Goal: Book appointment/travel/reservation

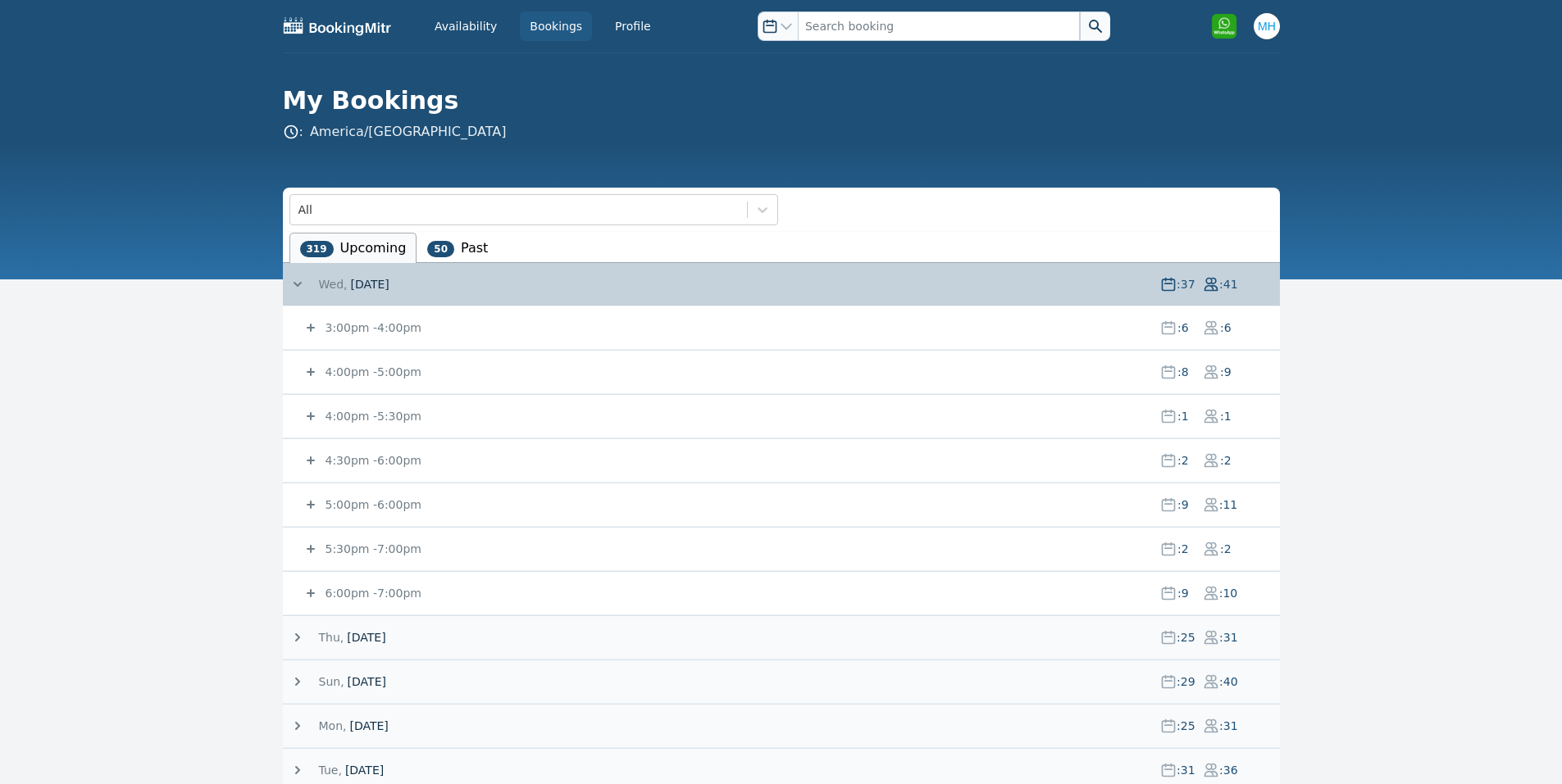
click at [402, 367] on small "4:00pm - 5:00pm" at bounding box center [372, 372] width 99 height 13
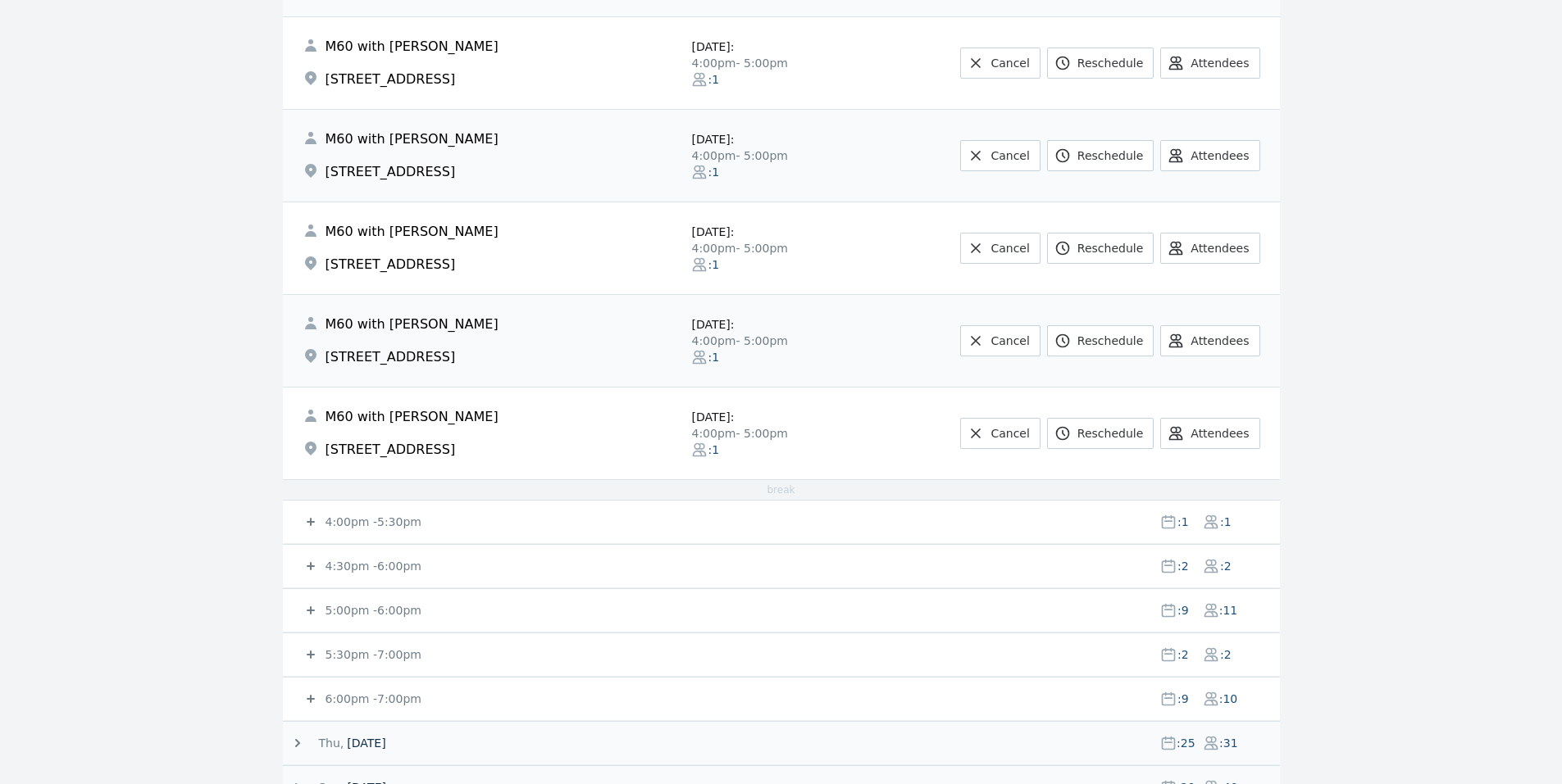
scroll to position [656, 0]
click at [378, 560] on small "4:30pm - 6:00pm" at bounding box center [372, 566] width 99 height 13
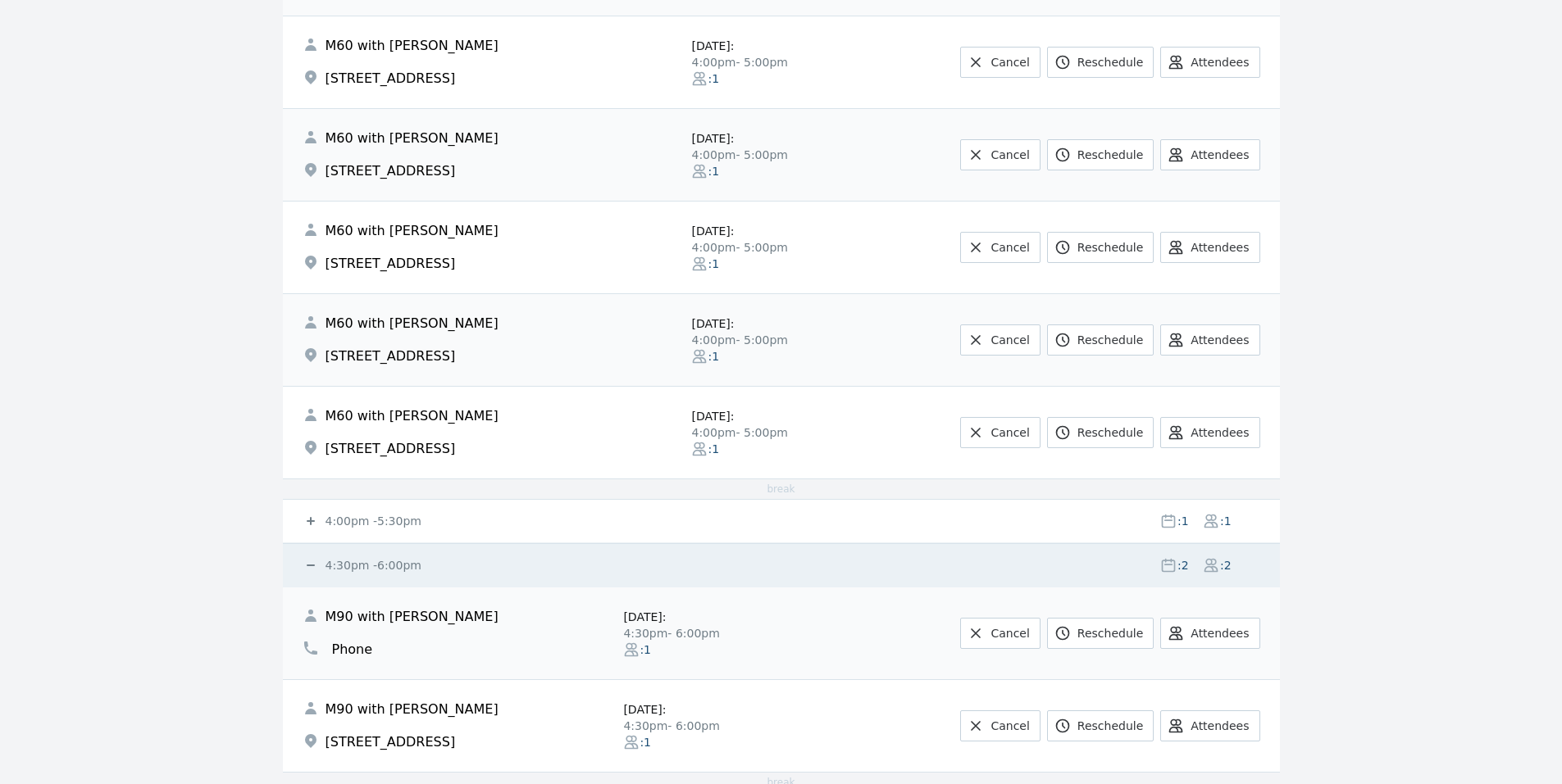
click at [378, 560] on small "4:30pm - 6:00pm" at bounding box center [372, 566] width 99 height 13
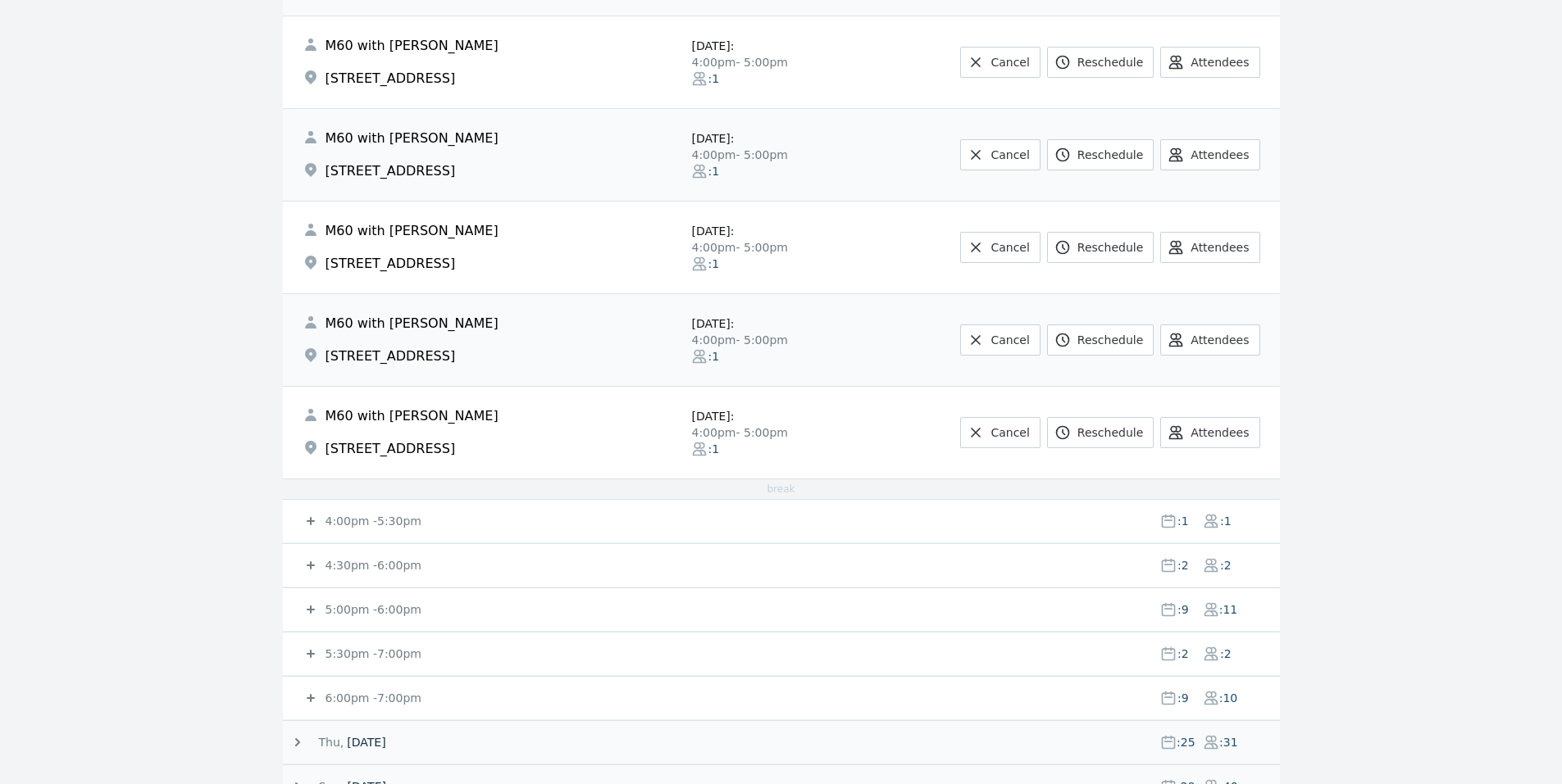
scroll to position [983, 0]
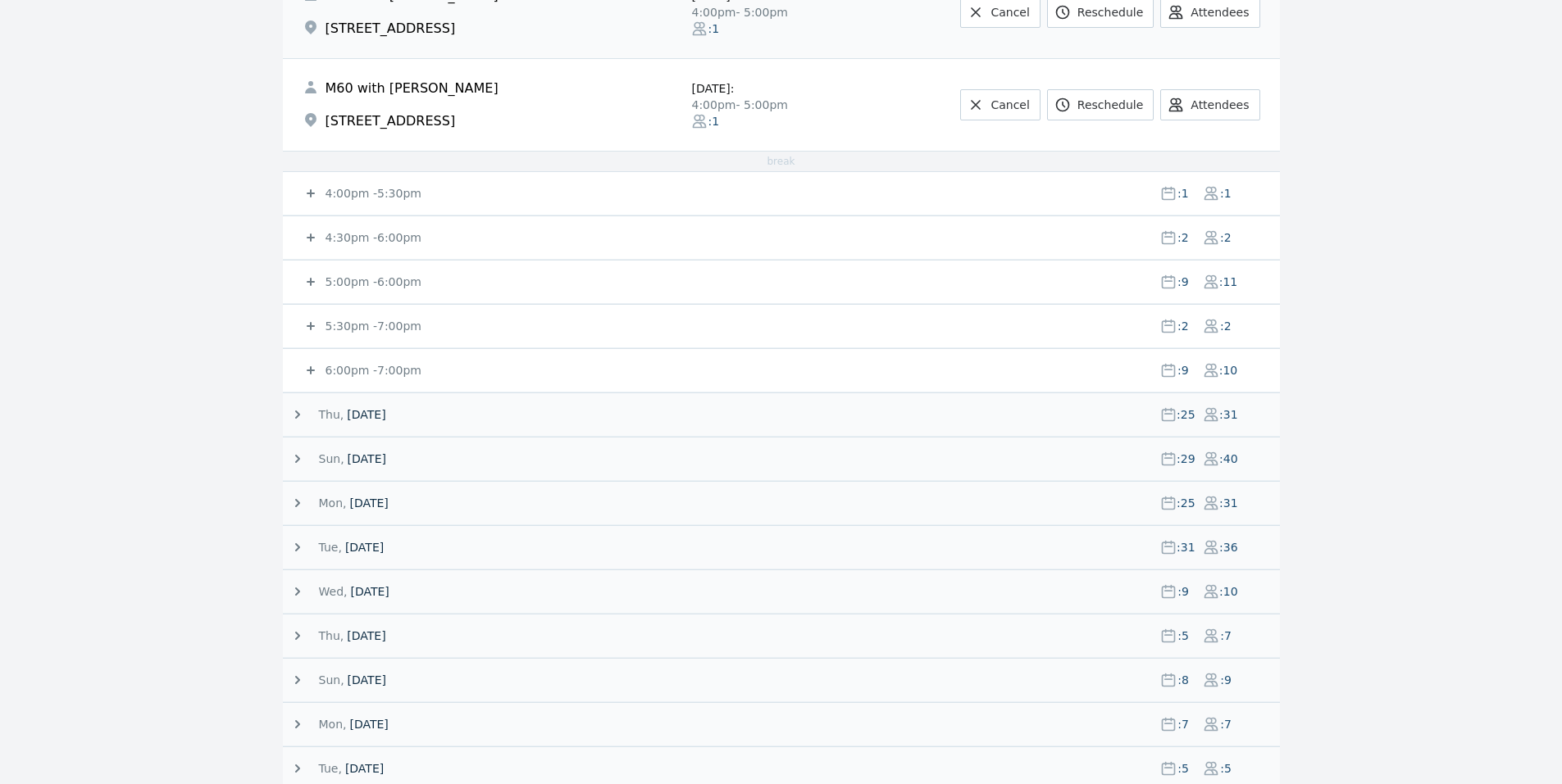
click at [374, 275] on small "5:00pm - 6:00pm" at bounding box center [372, 282] width 99 height 13
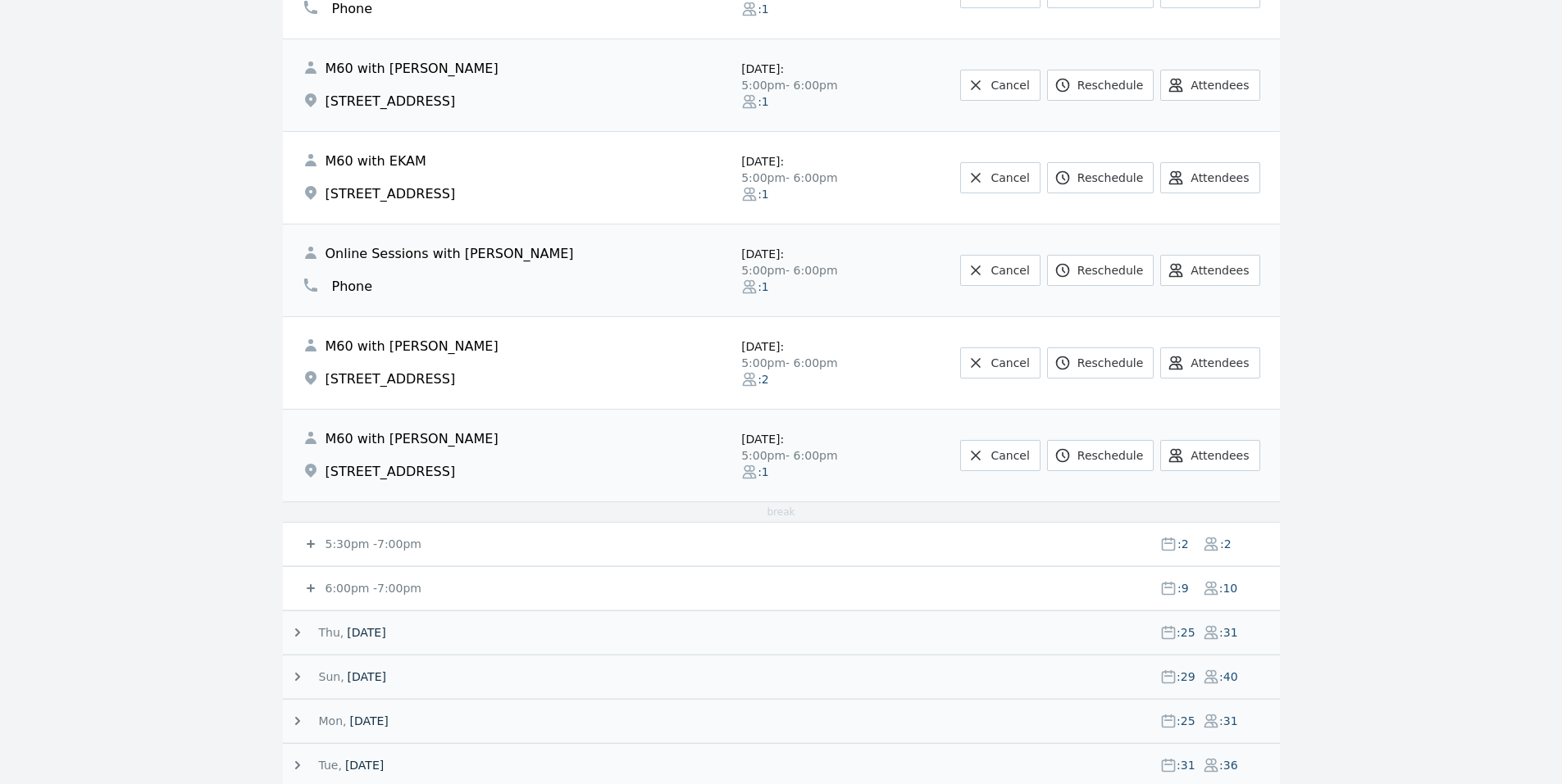
scroll to position [1639, 0]
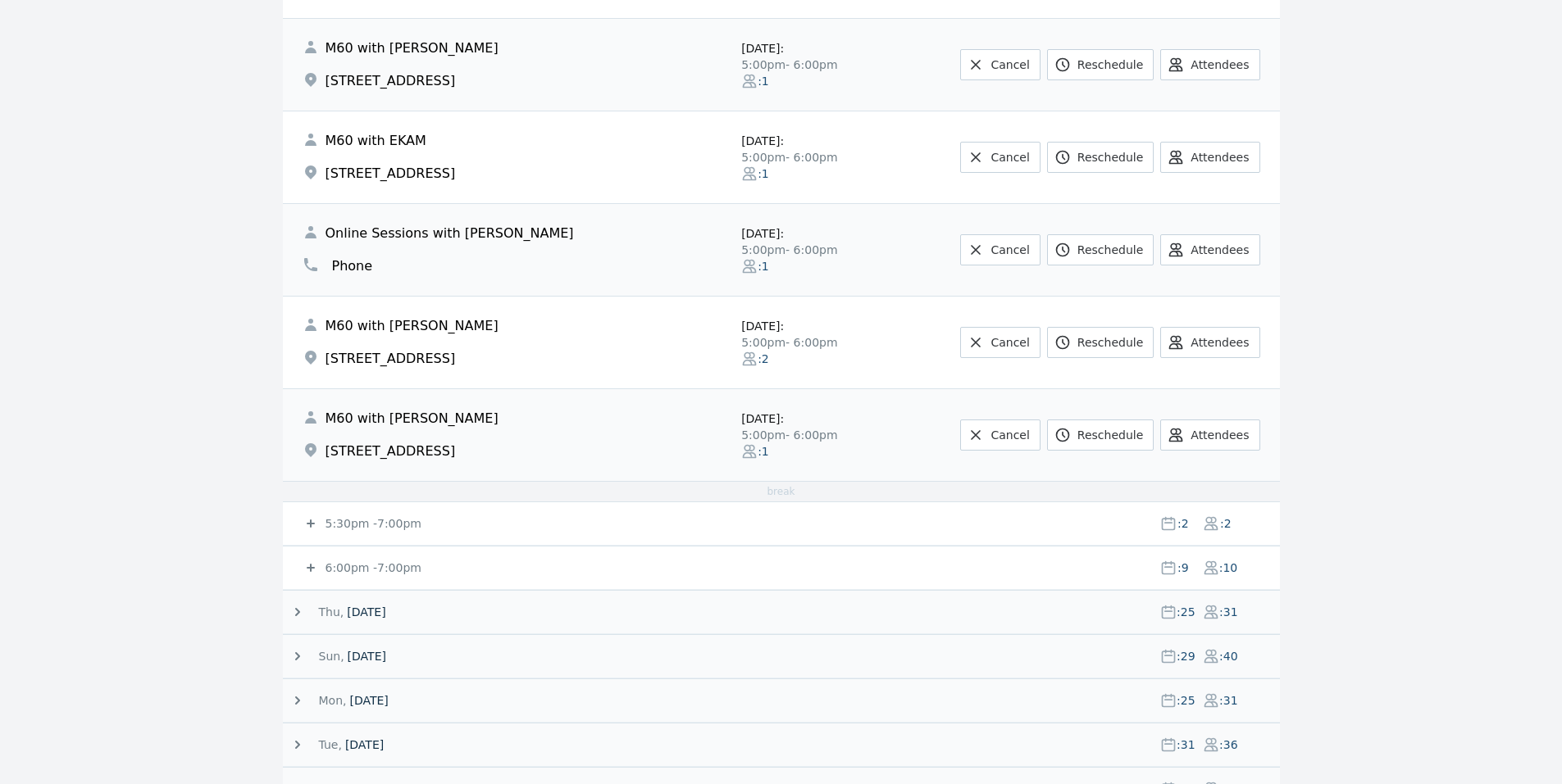
click at [386, 562] on small "6:00pm - 7:00pm" at bounding box center [372, 568] width 99 height 13
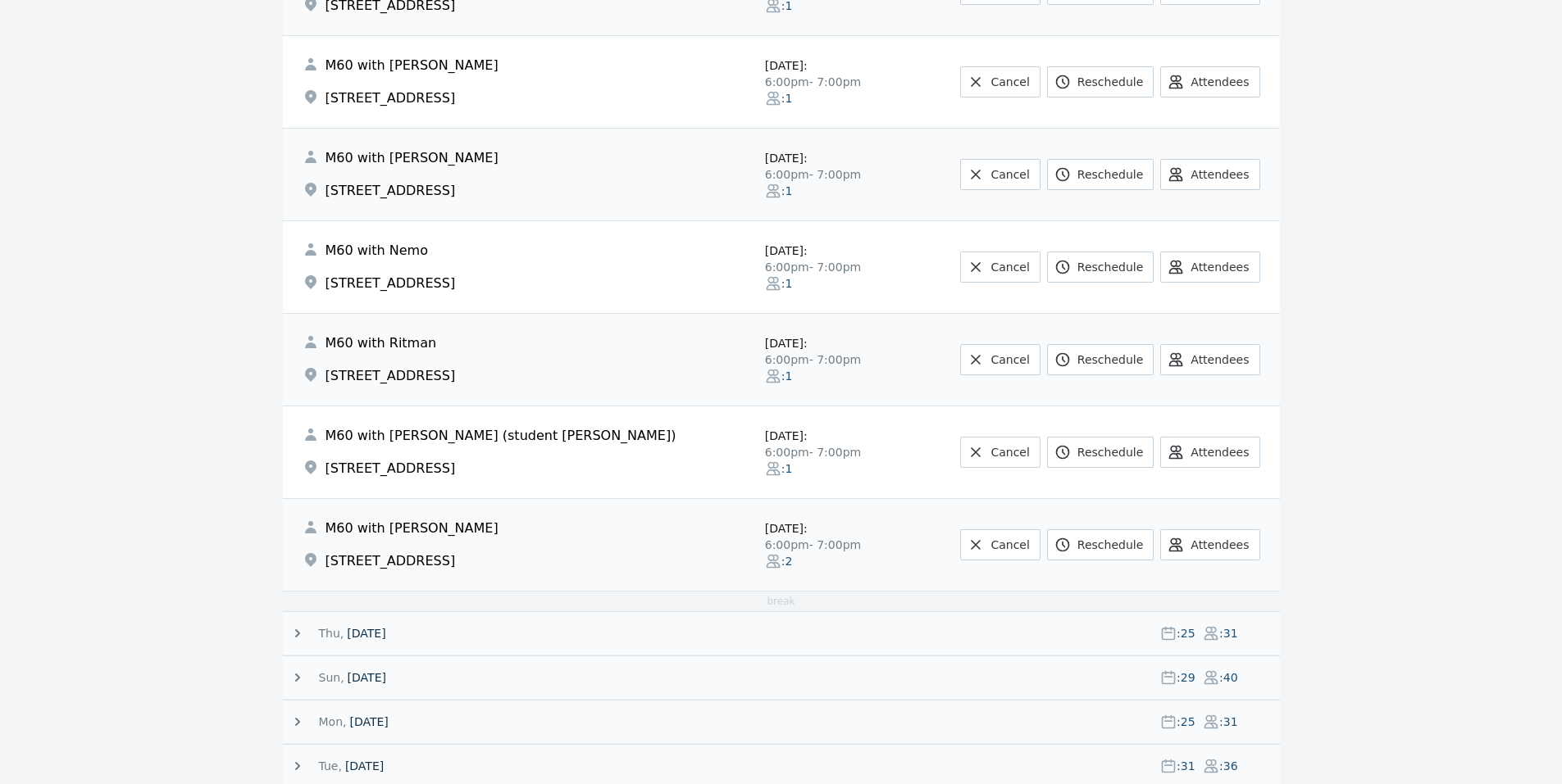
scroll to position [2951, 0]
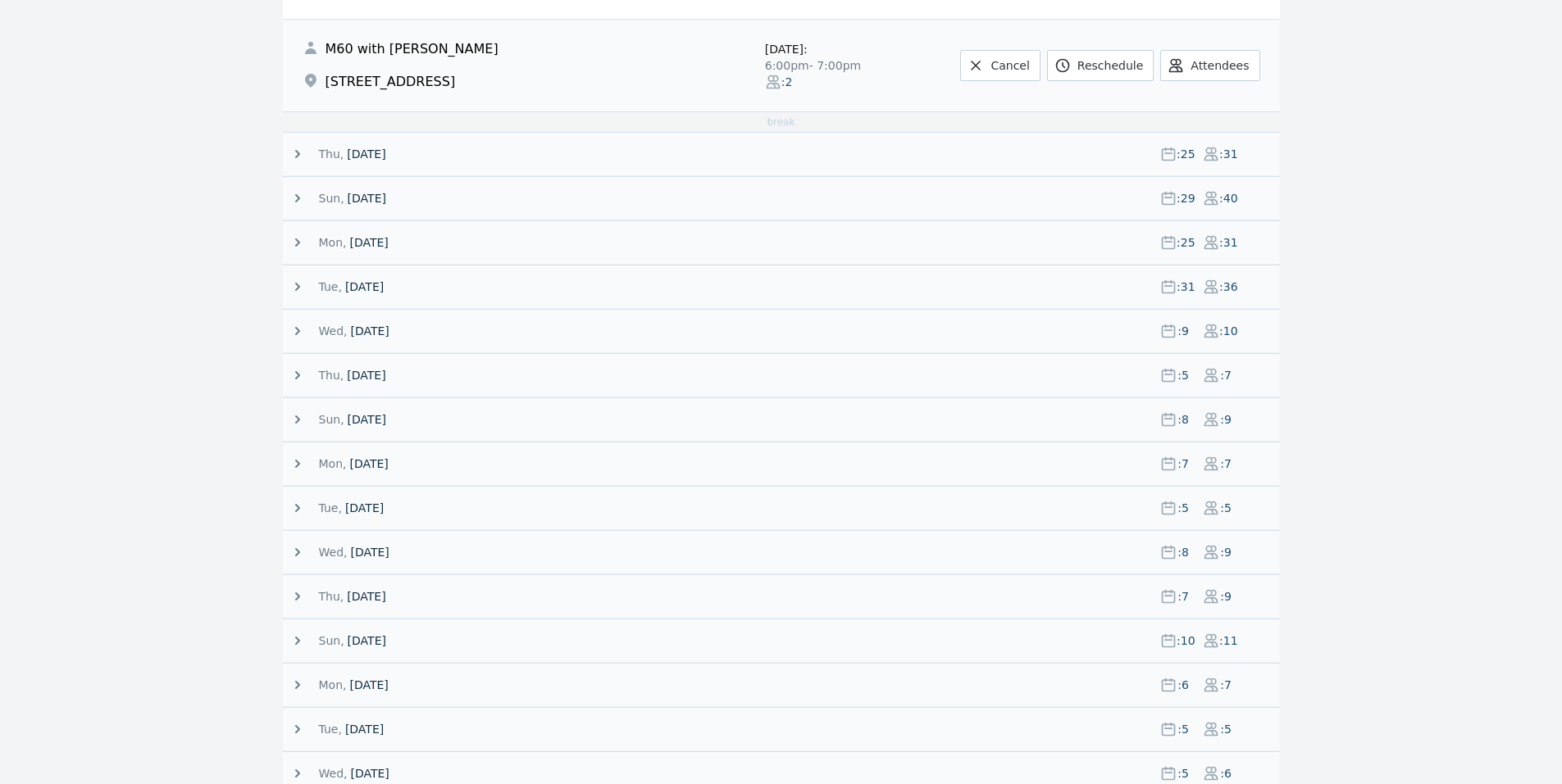
click at [373, 156] on span "[DATE]" at bounding box center [366, 154] width 39 height 16
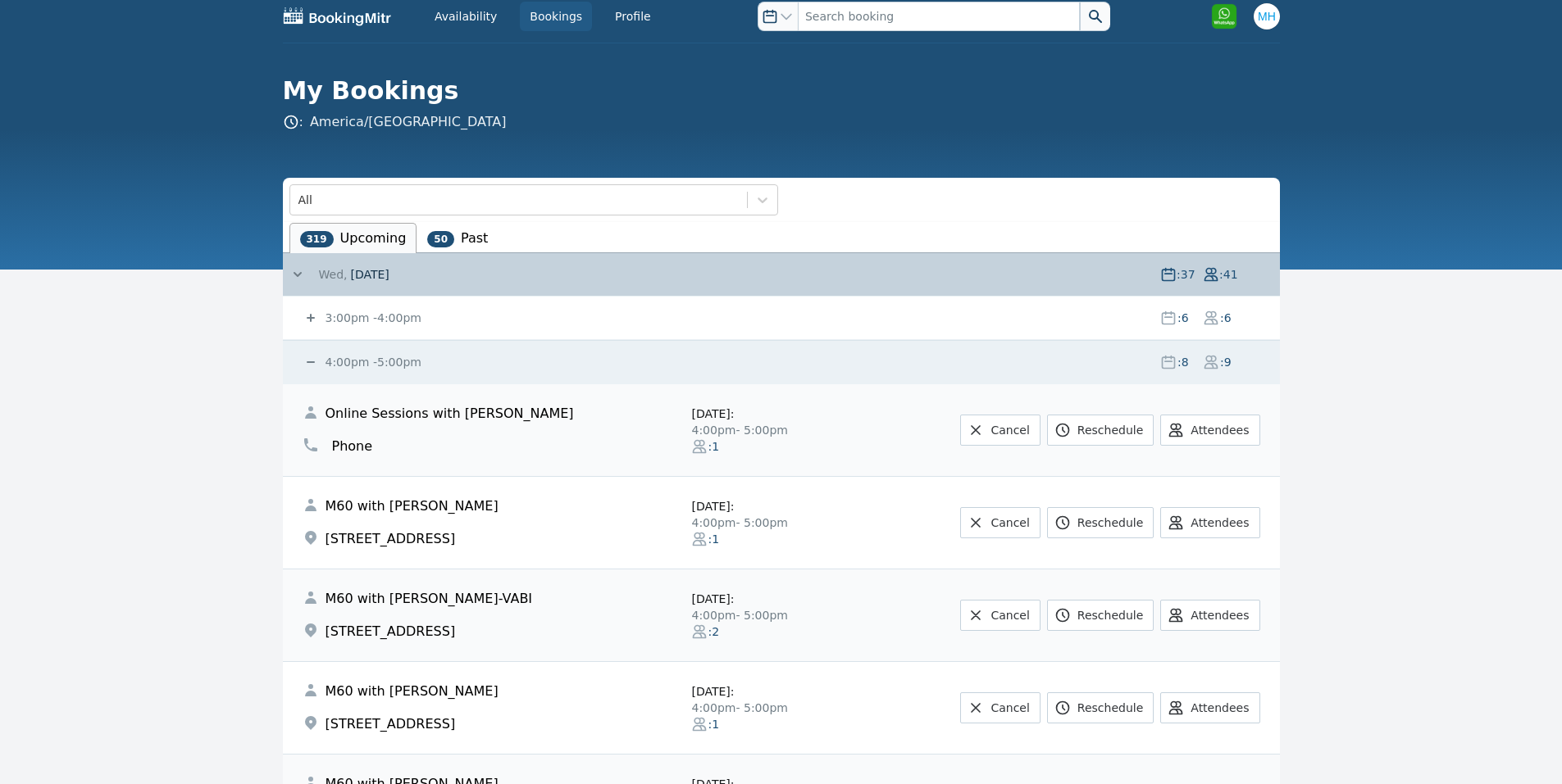
scroll to position [0, 0]
